Goal: Ask a question: Seek information or help from site administrators or community

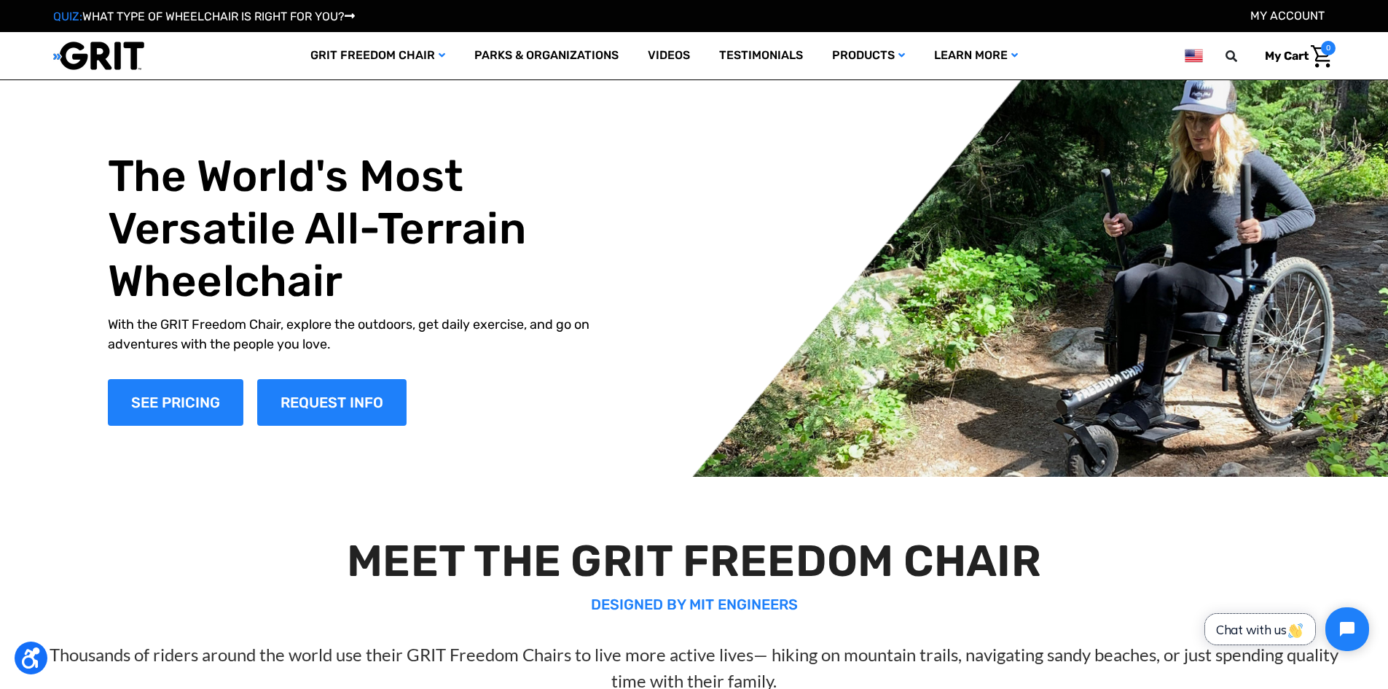
click at [1287, 628] on span "Chat with us" at bounding box center [1260, 629] width 88 height 15
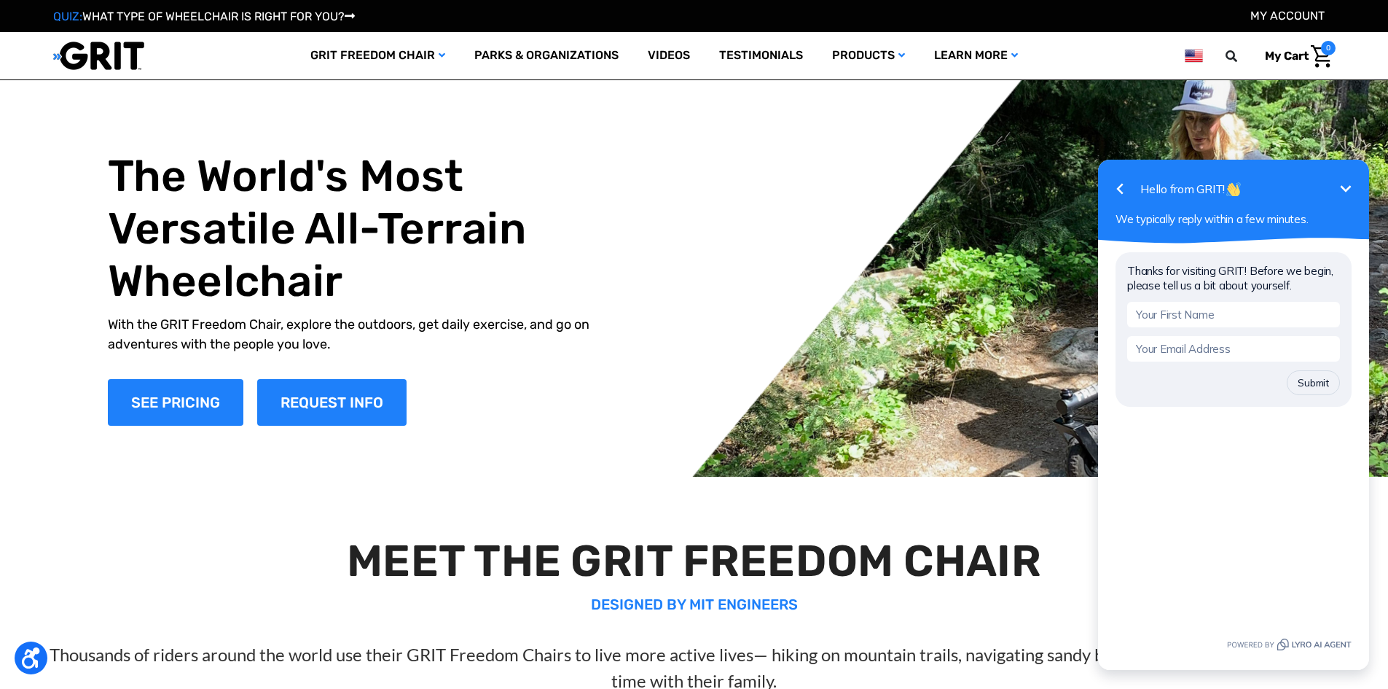
click at [1187, 313] on input "text" at bounding box center [1233, 315] width 213 height 26
type input "b"
type input "[PERSON_NAME]"
type input "[EMAIL_ADDRESS][DOMAIN_NAME]"
click at [1316, 383] on button "Submit" at bounding box center [1313, 382] width 53 height 25
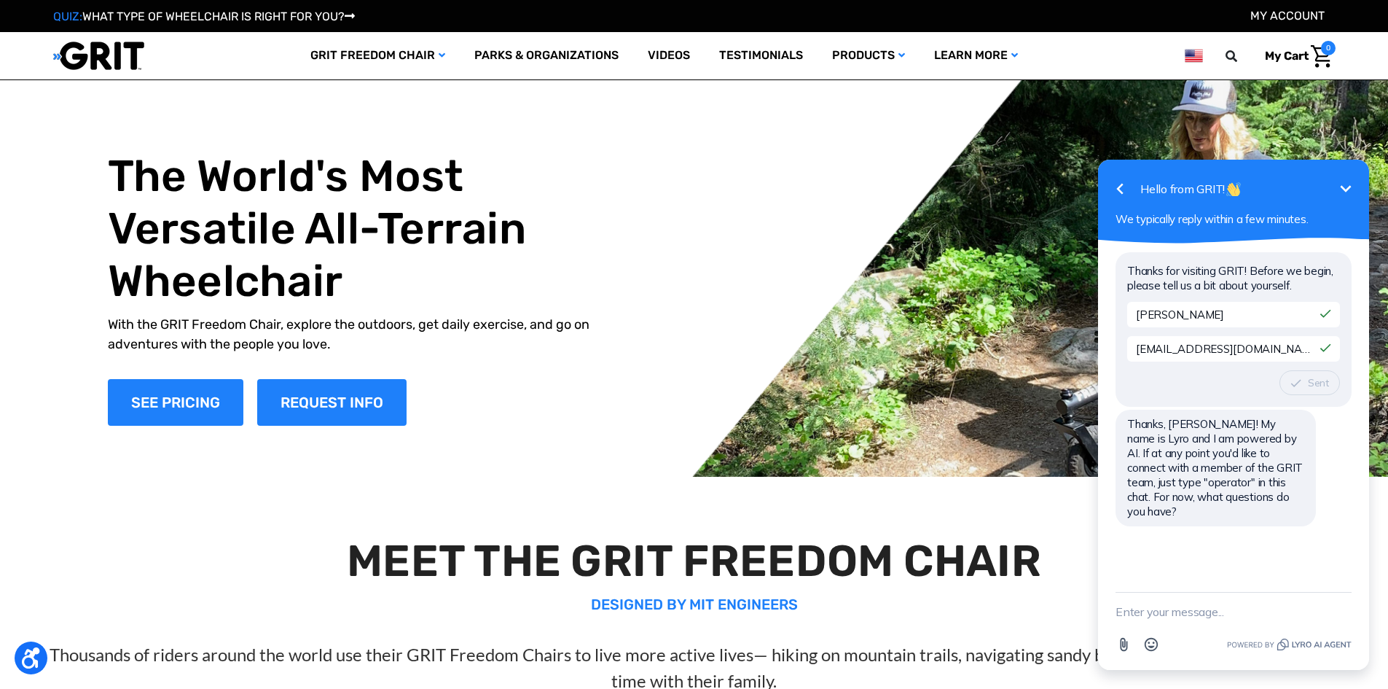
click at [1156, 609] on textarea "New message" at bounding box center [1234, 611] width 236 height 38
type textarea "Where can I find the serial number for a Freedom chair?"
click at [1339, 603] on icon "button" at bounding box center [1344, 604] width 16 height 16
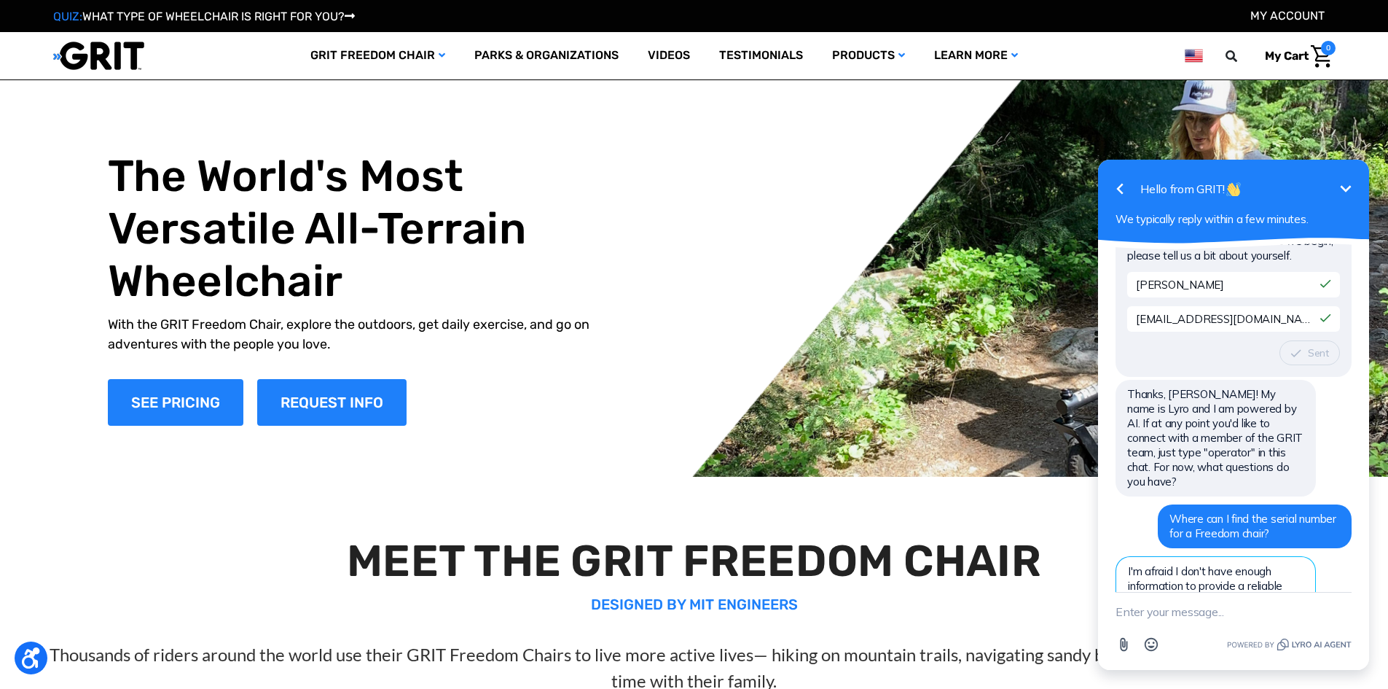
scroll to position [136, 0]
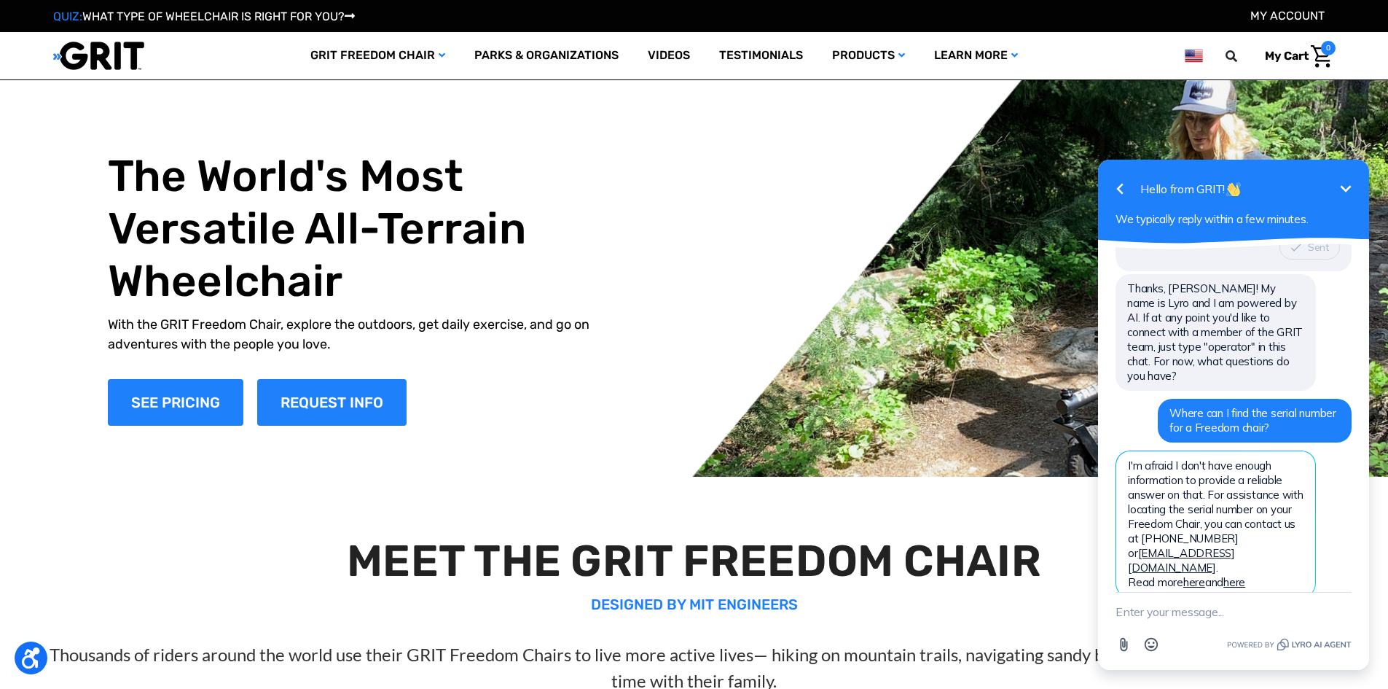
click at [1134, 609] on textarea "New message" at bounding box center [1234, 611] width 236 height 38
type textarea "operator"
click at [1341, 614] on icon "button" at bounding box center [1343, 611] width 13 height 13
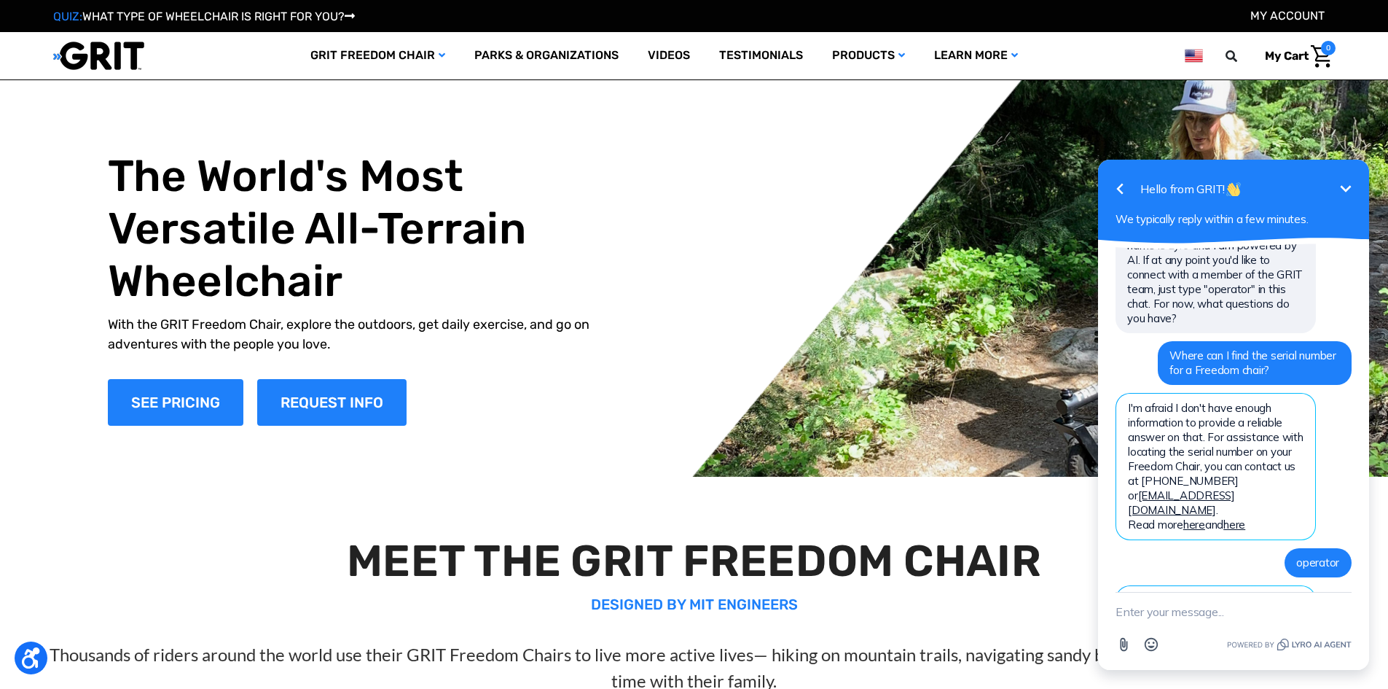
scroll to position [255, 0]
